Goal: Information Seeking & Learning: Find contact information

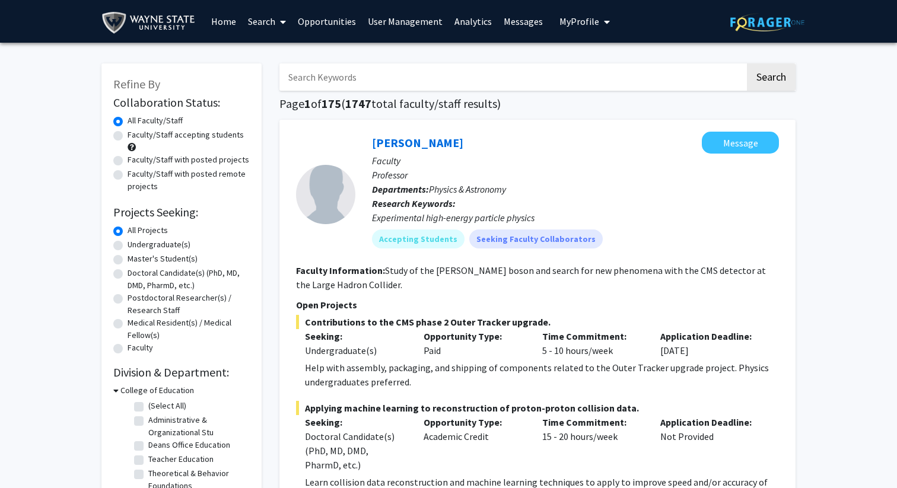
click at [600, 79] on input "Search Keywords" at bounding box center [512, 76] width 466 height 27
type input "epilepsy"
click at [747, 63] on button "Search" at bounding box center [771, 76] width 49 height 27
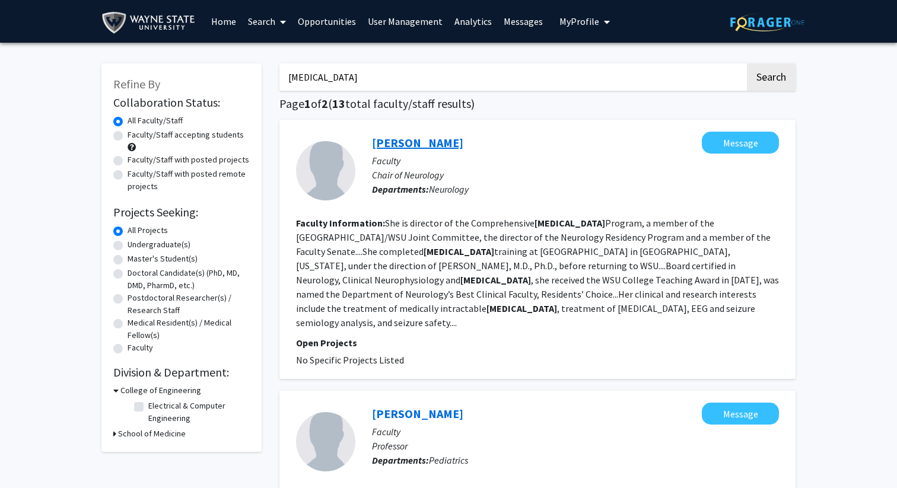
click at [428, 139] on link "Maysaa Basha" at bounding box center [417, 142] width 91 height 15
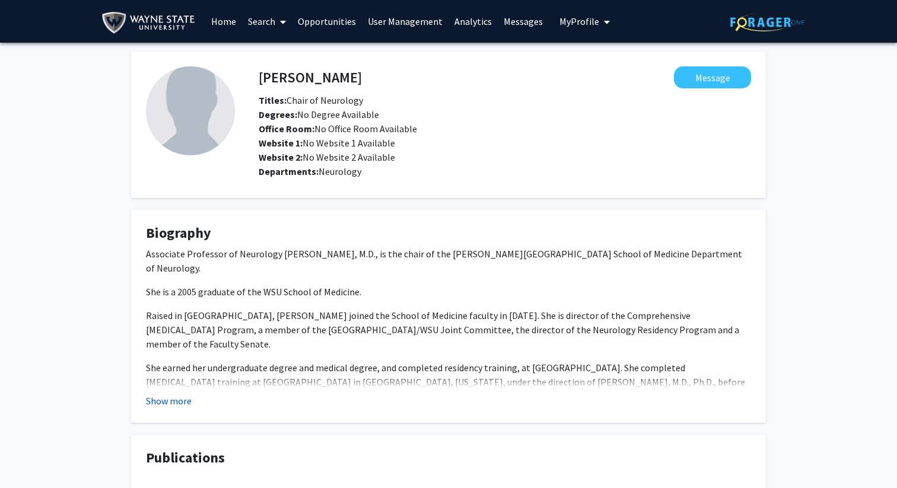
click at [183, 402] on button "Show more" at bounding box center [169, 401] width 46 height 14
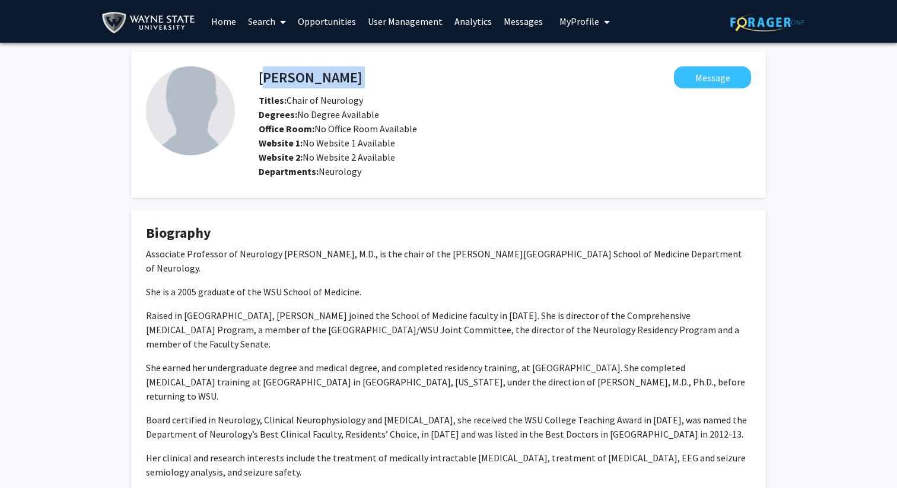
drag, startPoint x: 259, startPoint y: 78, endPoint x: 369, endPoint y: 77, distance: 110.4
click at [369, 77] on div "Maysaa Basha Message" at bounding box center [505, 77] width 510 height 22
copy h4 "Maysaa Basha"
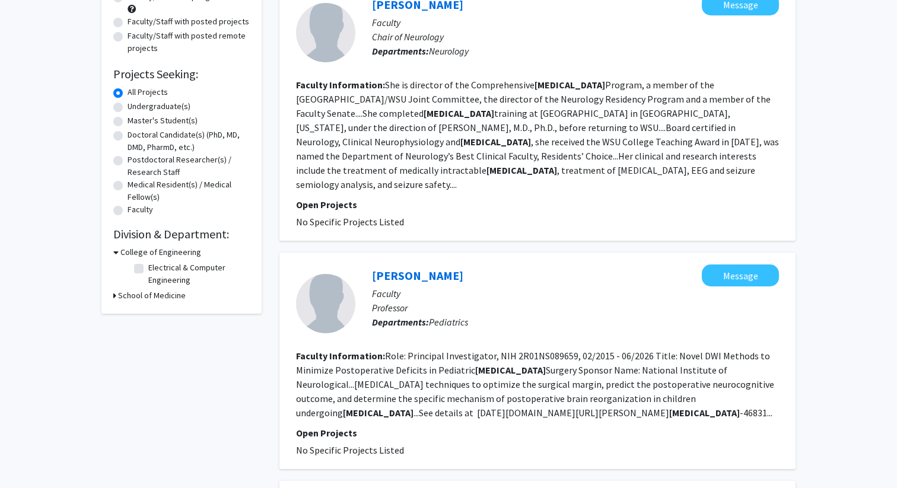
scroll to position [150, 0]
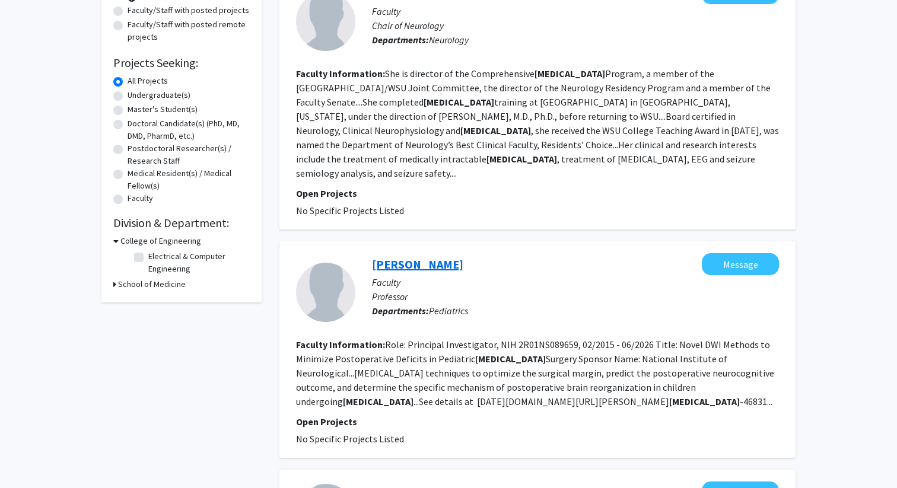
click at [422, 257] on link "Justin Jeong" at bounding box center [417, 264] width 91 height 15
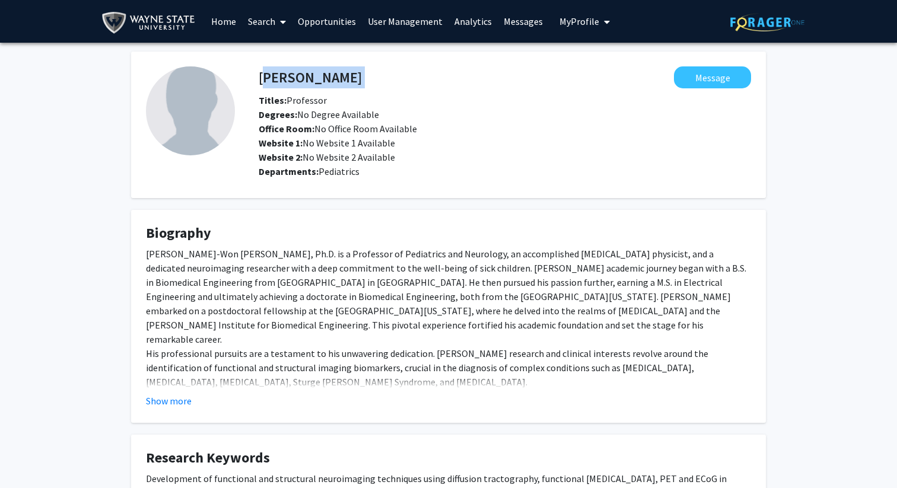
drag, startPoint x: 260, startPoint y: 77, endPoint x: 351, endPoint y: 79, distance: 90.2
click at [351, 79] on div "Justin Jeong Message" at bounding box center [505, 77] width 510 height 22
click at [313, 84] on h4 "Justin Jeong" at bounding box center [310, 77] width 103 height 22
drag, startPoint x: 344, startPoint y: 83, endPoint x: 253, endPoint y: 76, distance: 91.0
click at [253, 76] on div "Justin Jeong Message" at bounding box center [505, 77] width 510 height 22
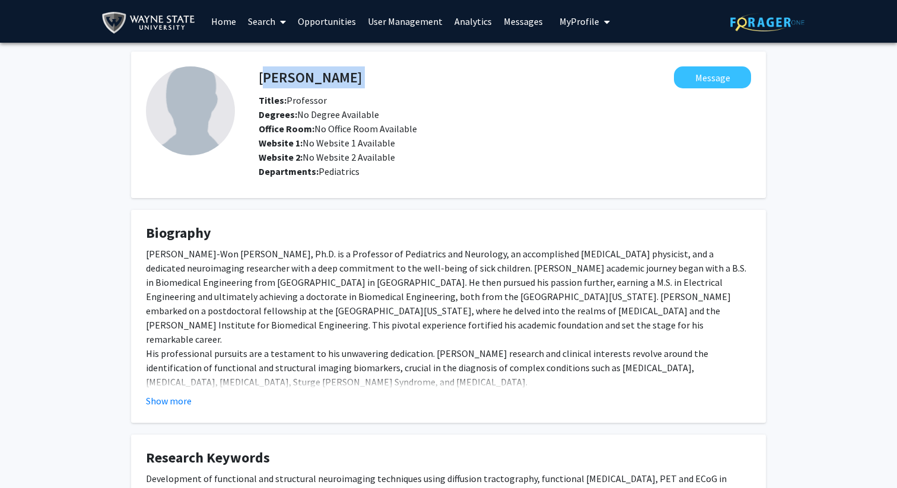
drag, startPoint x: 260, startPoint y: 78, endPoint x: 352, endPoint y: 78, distance: 92.0
click at [353, 79] on div "Justin Jeong Message" at bounding box center [505, 77] width 510 height 22
copy h4 "Justin Jeong"
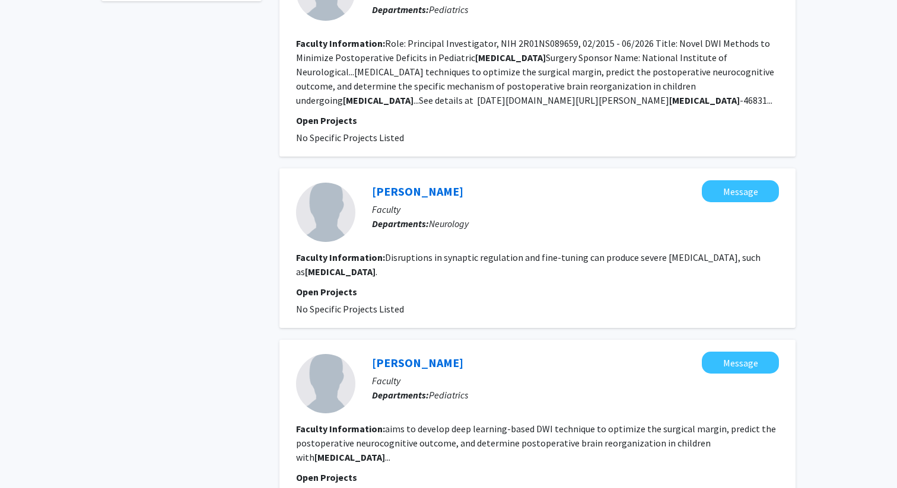
scroll to position [463, 0]
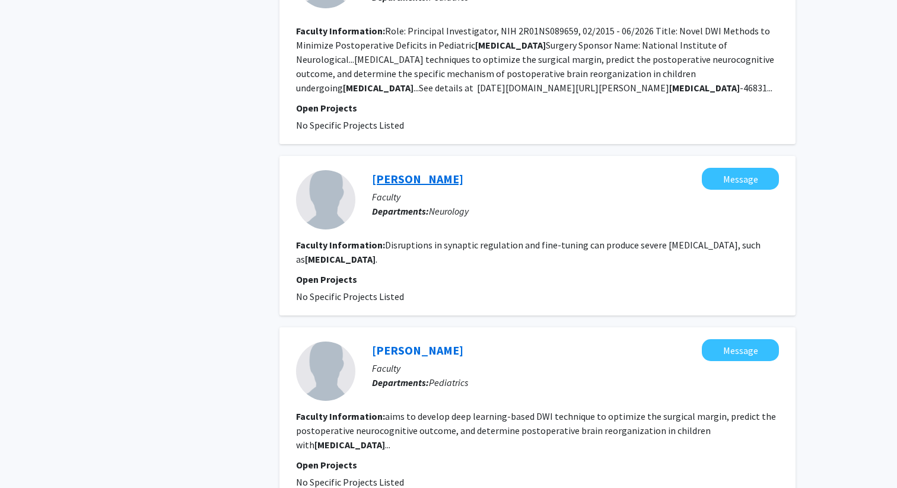
click at [437, 180] on link "Maria Bykhovskaia" at bounding box center [417, 178] width 91 height 15
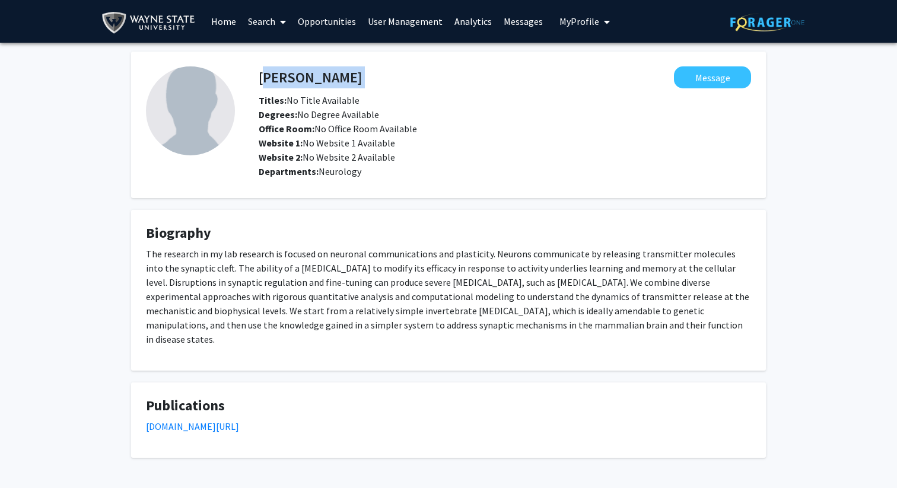
drag, startPoint x: 249, startPoint y: 77, endPoint x: 260, endPoint y: 78, distance: 11.4
click at [260, 78] on div "Maria Bykhovskaia Message Titles: No Title Available Degrees: No Degree Availab…" at bounding box center [493, 124] width 516 height 117
copy h4 "Maria Bykhovskaia"
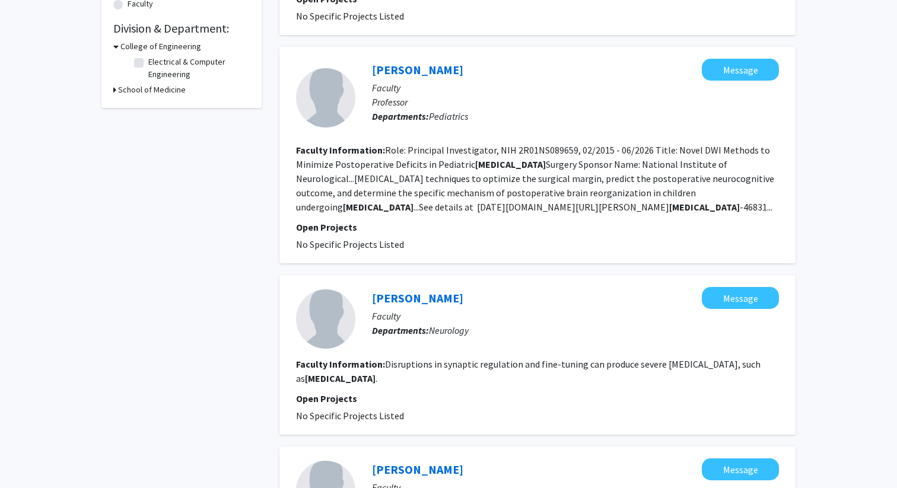
scroll to position [785, 0]
